Goal: Transaction & Acquisition: Purchase product/service

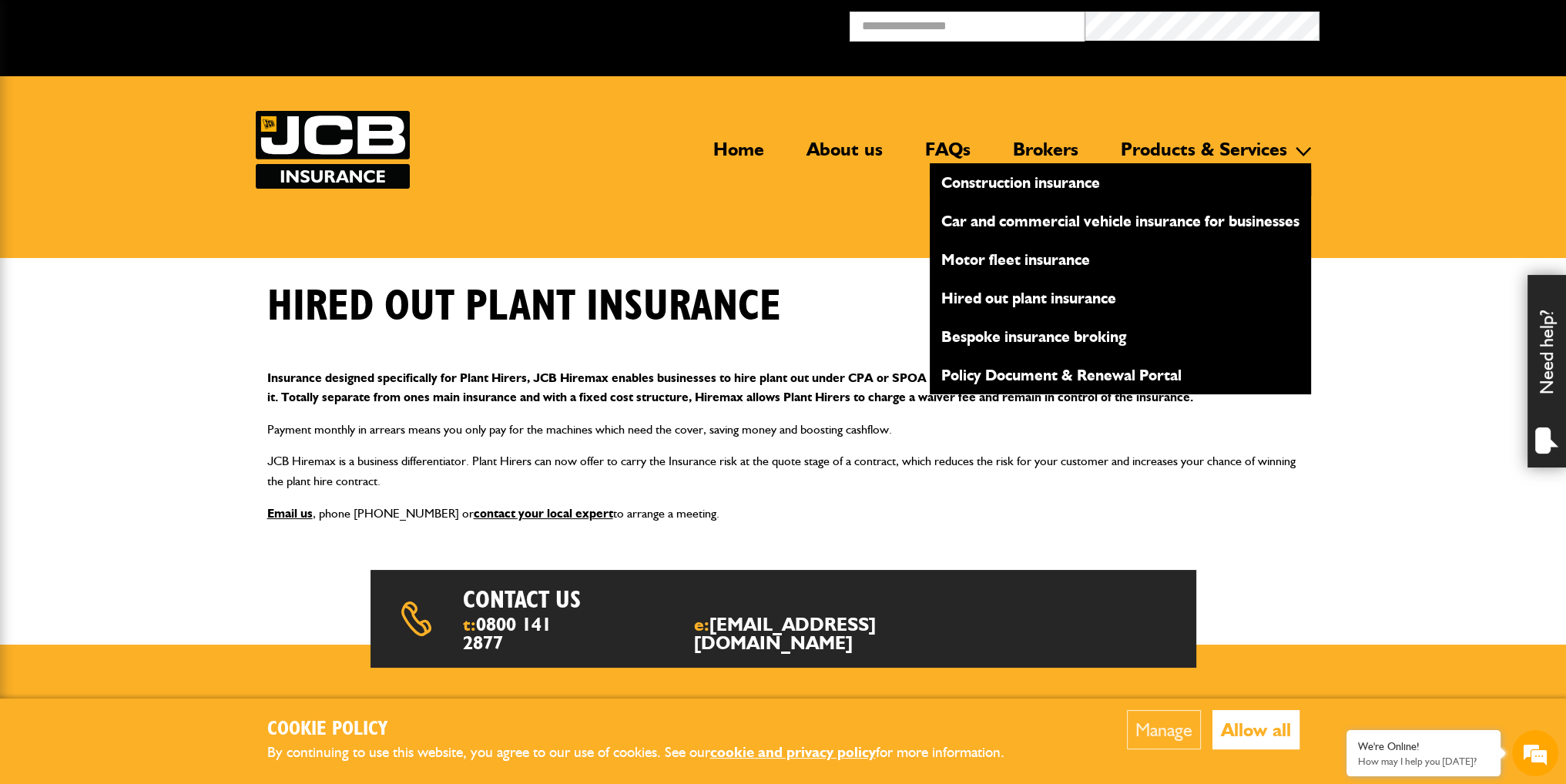
click at [1205, 158] on li "Products & Services Construction insurance Car and commercial vehicle insurance…" at bounding box center [1211, 149] width 201 height 19
click at [959, 184] on link "Construction insurance" at bounding box center [1120, 183] width 381 height 26
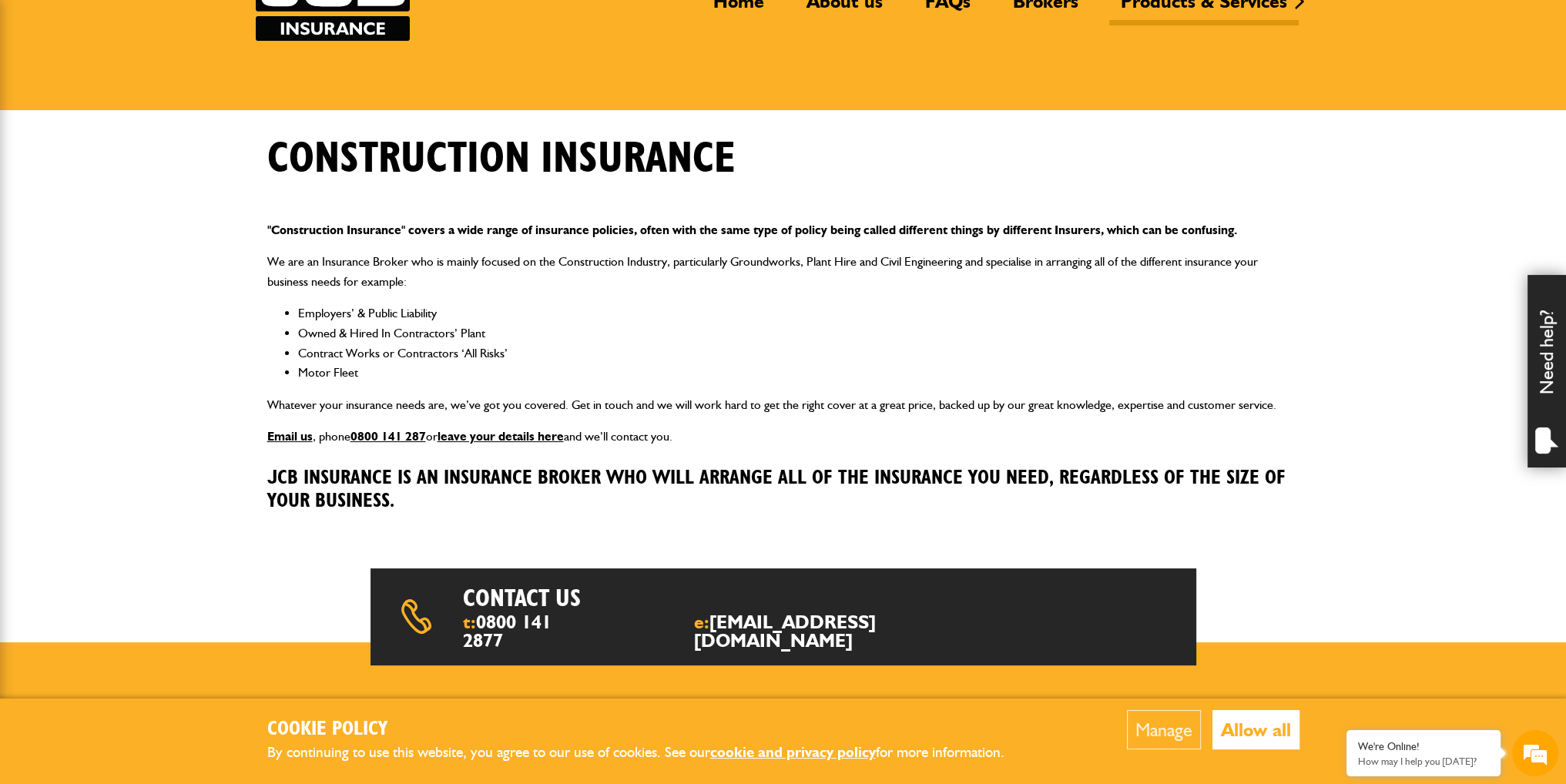
scroll to position [326, 0]
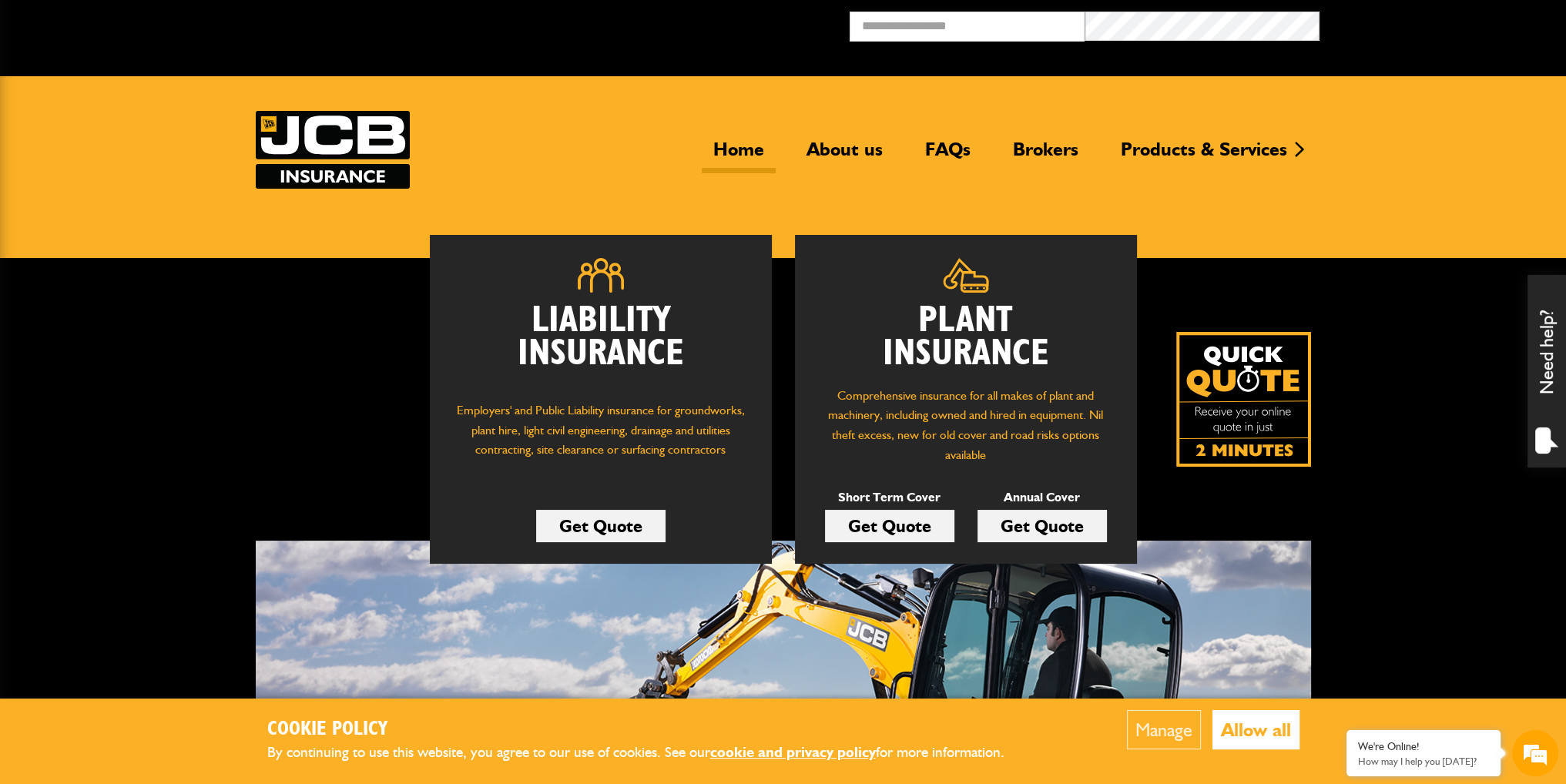
click at [893, 525] on link "Get Quote" at bounding box center [890, 526] width 130 height 33
